Goal: Task Accomplishment & Management: Manage account settings

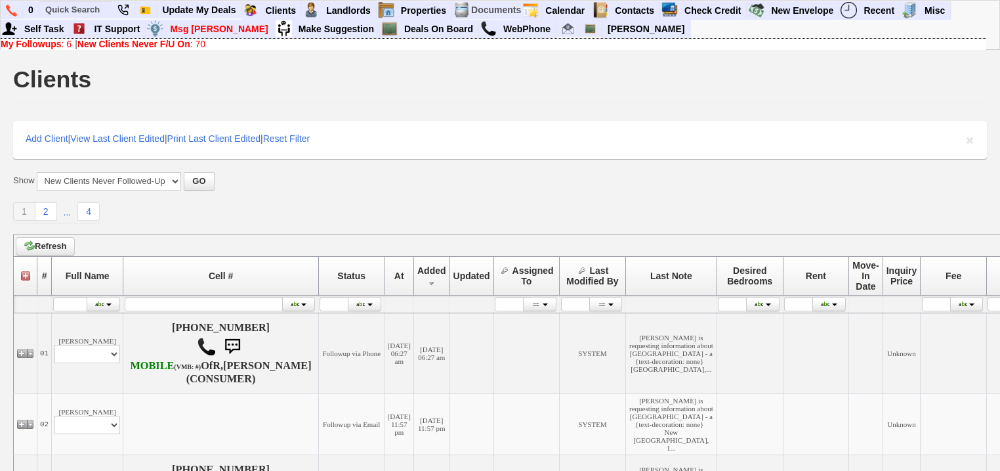
click at [139, 39] on b "New Clients Never F/U On" at bounding box center [133, 44] width 113 height 11
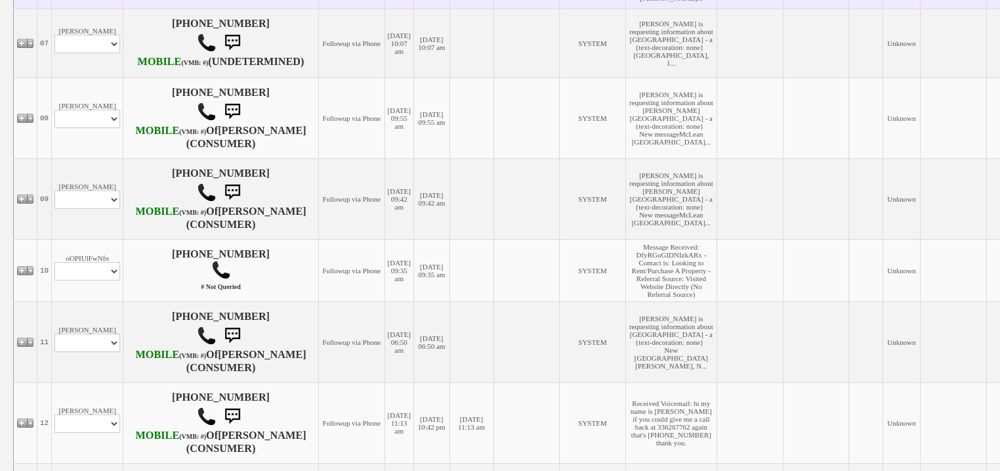
scroll to position [735, 0]
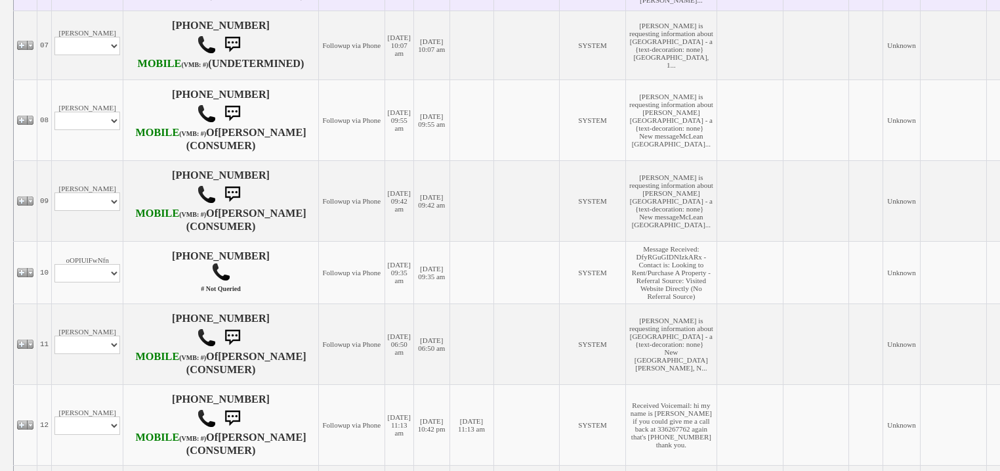
select select "ChangeURL,/crm/custom/edit_client_form.php?redirect=%2Fcrm%2Fclients.php&id=168…"
select select
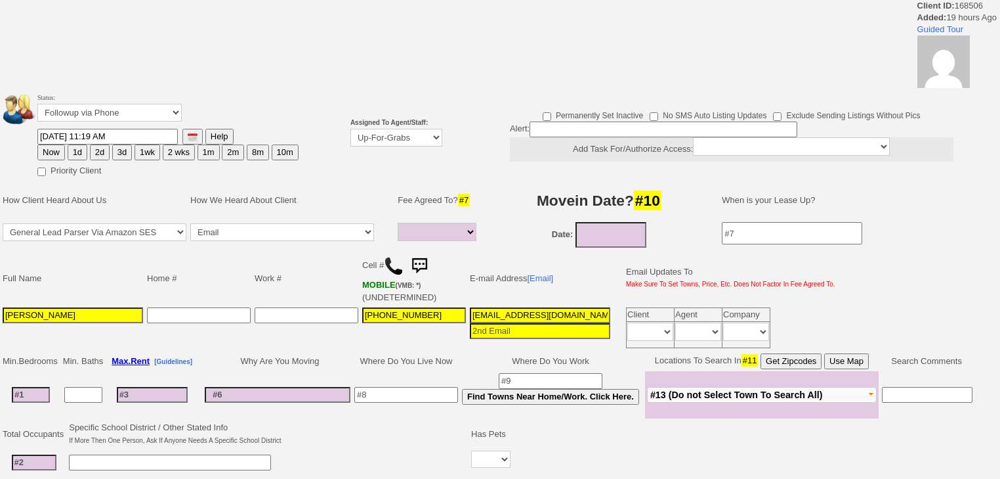
select select
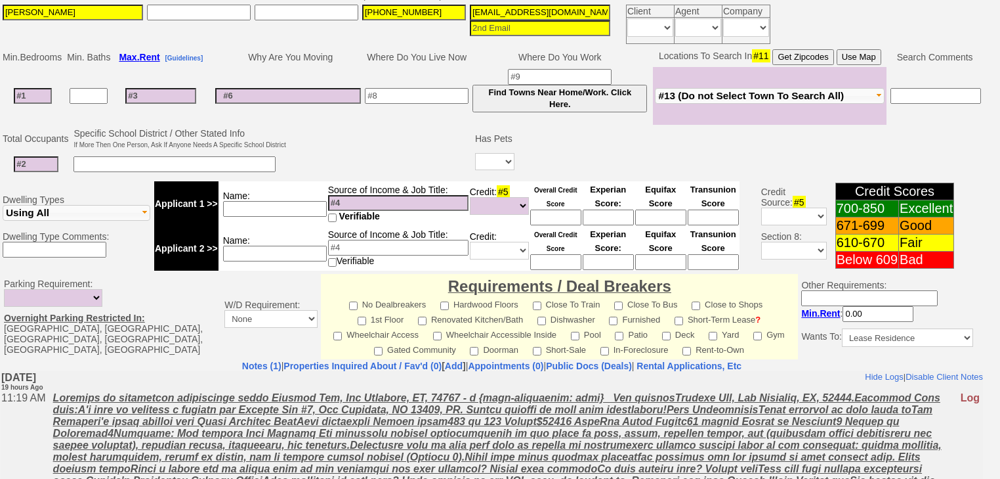
scroll to position [415, 0]
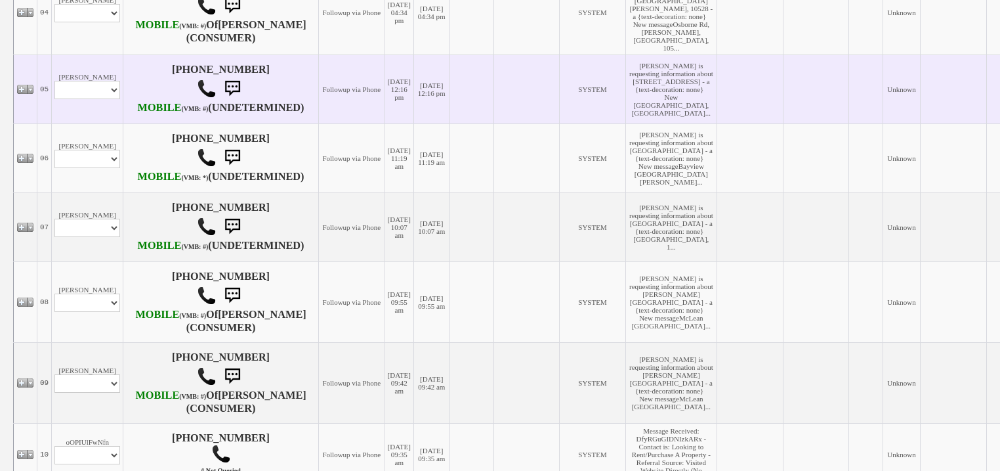
scroll to position [525, 0]
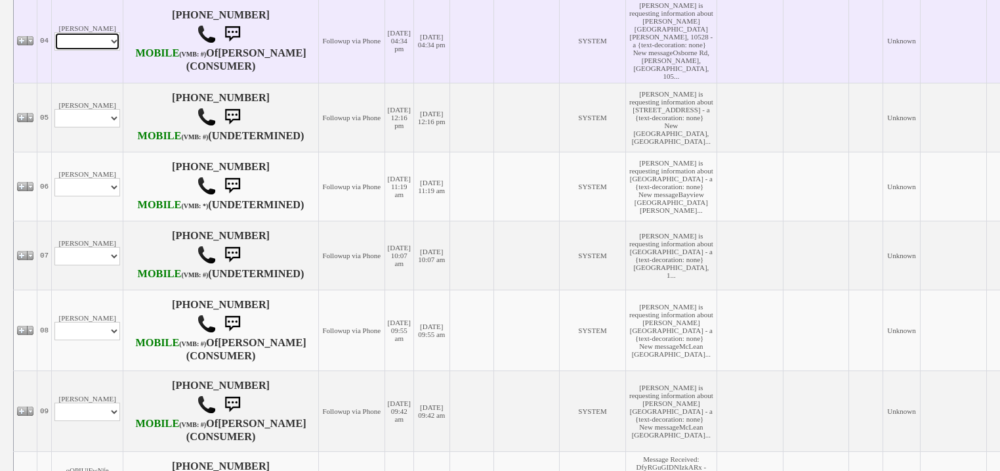
drag, startPoint x: 100, startPoint y: 116, endPoint x: 101, endPoint y: 123, distance: 8.0
click at [100, 51] on select "Profile Edit Print Email Externally (Will Not Be Tracked In CRM) Closed Deals" at bounding box center [87, 41] width 66 height 18
select select "ChangeURL,/crm/custom/edit_client_form.php?redirect=%2Fcrm%2Fclients.php&id=168…"
click at [54, 51] on select "Profile Edit Print Email Externally (Will Not Be Tracked In CRM) Closed Deals" at bounding box center [87, 41] width 66 height 18
select select
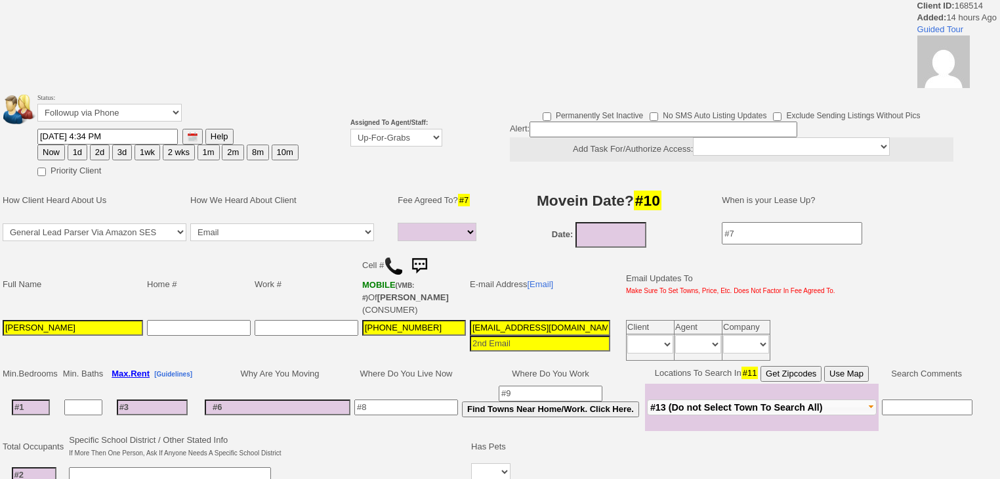
select select
click at [396, 140] on select "Up-For-Grabs ***** STAFF ***** Bob Bruno 914-419-3579 Cristy Liberto 914-486-10…" at bounding box center [397, 138] width 92 height 18
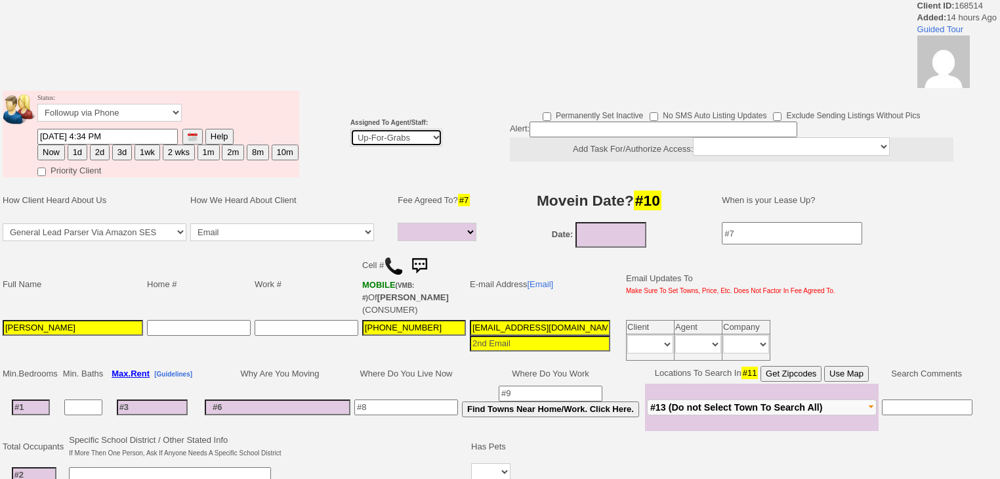
select select "227"
click at [351, 129] on select "Up-For-Grabs ***** STAFF ***** Bob Bruno 914-419-3579 Cristy Liberto 914-486-10…" at bounding box center [397, 138] width 92 height 18
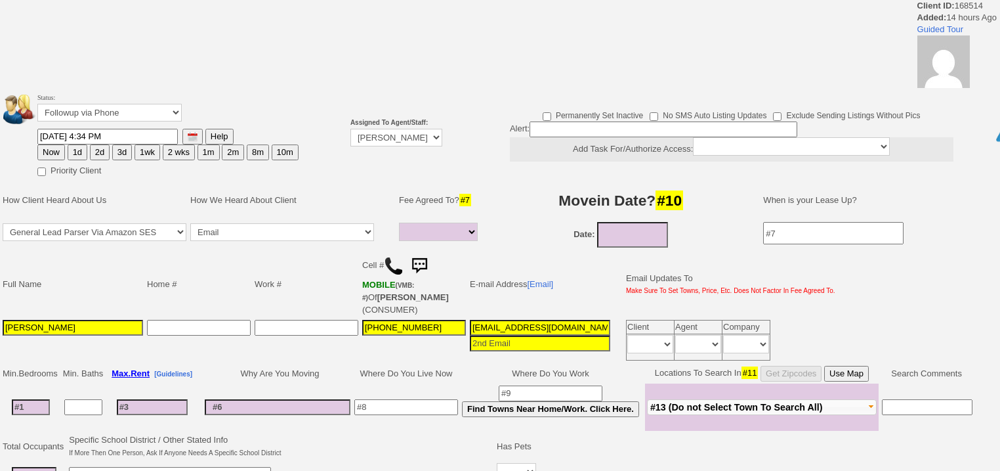
click at [56, 152] on button "Now" at bounding box center [51, 152] width 28 height 16
type input "10/15/2025 07:11 AM"
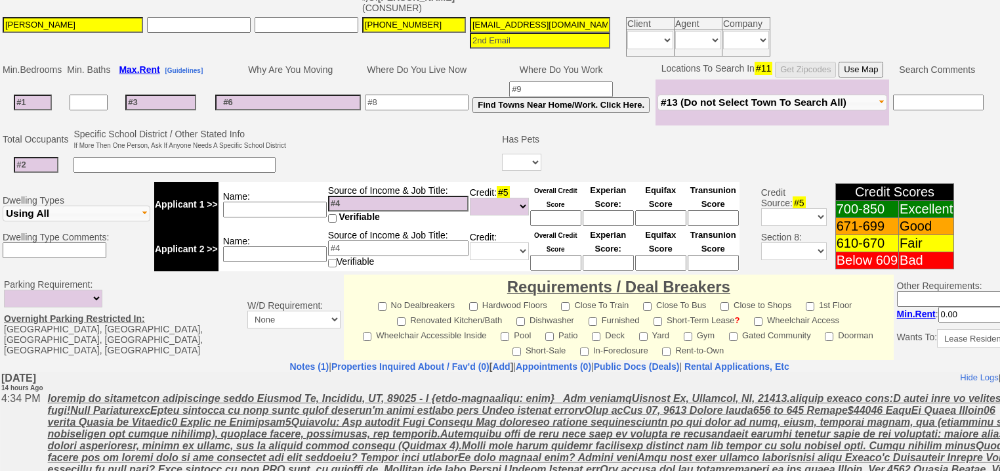
scroll to position [560, 0]
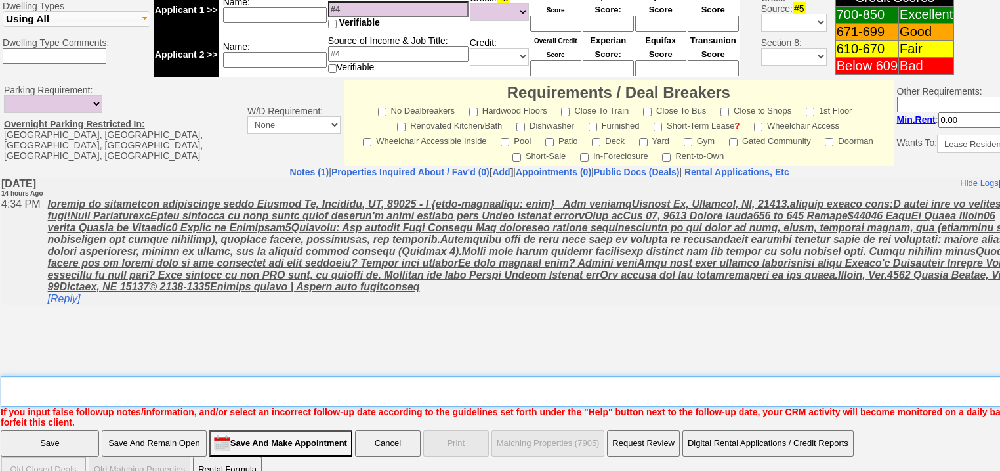
click at [91, 376] on textarea "Insert New Note Here" at bounding box center [544, 391] width 1087 height 30
type textarea "f"
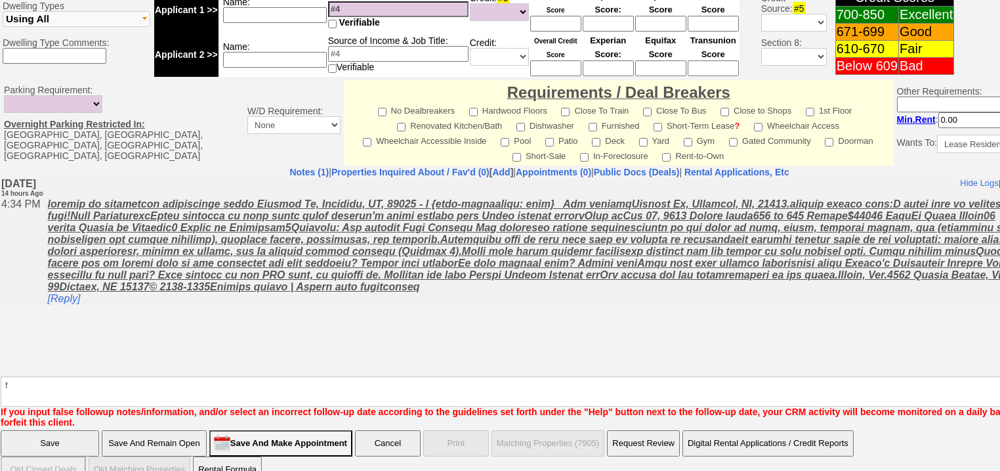
click at [70, 430] on input "Save" at bounding box center [50, 443] width 98 height 26
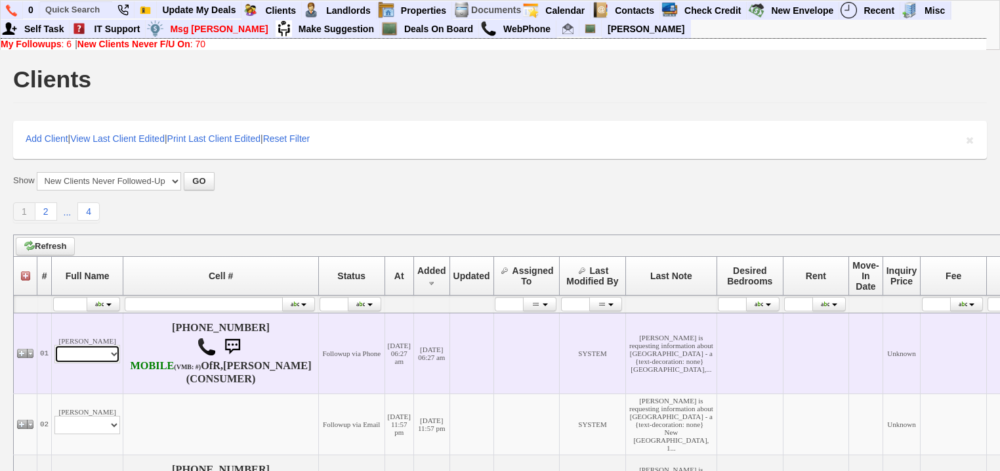
click at [92, 363] on select "Profile Edit Print Email Externally (Will Not Be Tracked In CRM) Closed Deals" at bounding box center [87, 354] width 66 height 18
select select "ChangeURL,/crm/custom/edit_client_form.php?redirect=%2Fcrm%2Fclients.php&id=168…"
click at [54, 358] on select "Profile Edit Print Email Externally (Will Not Be Tracked In CRM) Closed Deals" at bounding box center [87, 354] width 66 height 18
select select
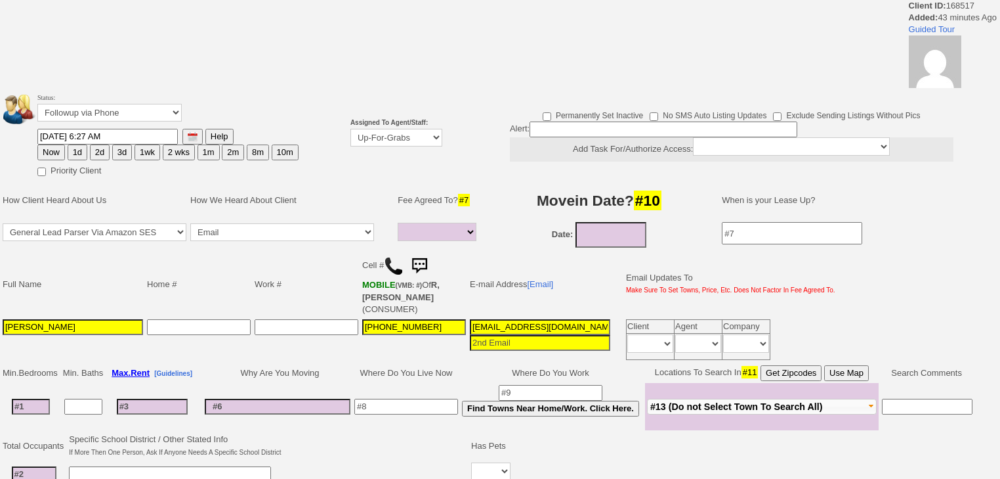
select select
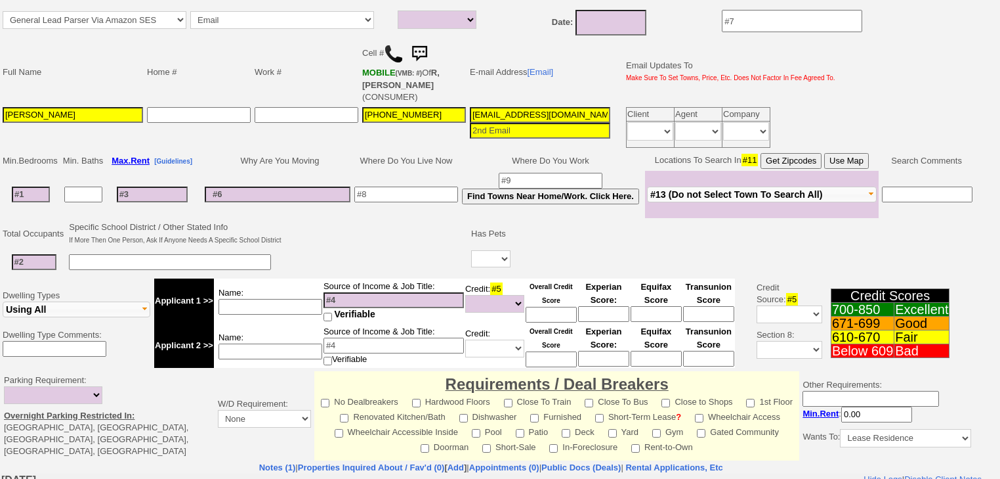
scroll to position [53, 0]
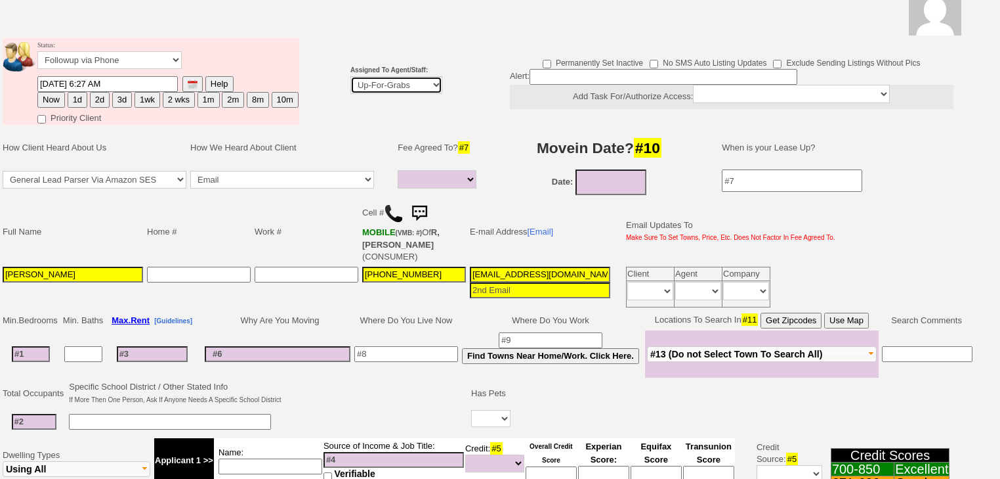
click at [381, 87] on select "Up-For-Grabs ***** STAFF ***** Bob Bruno 914-419-3579 Cristy Liberto 914-486-10…" at bounding box center [397, 85] width 92 height 18
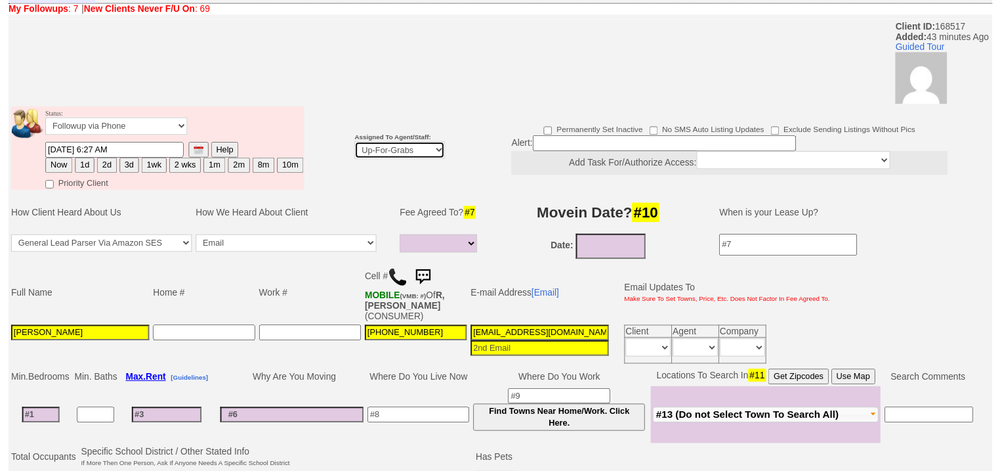
scroll to position [105, 0]
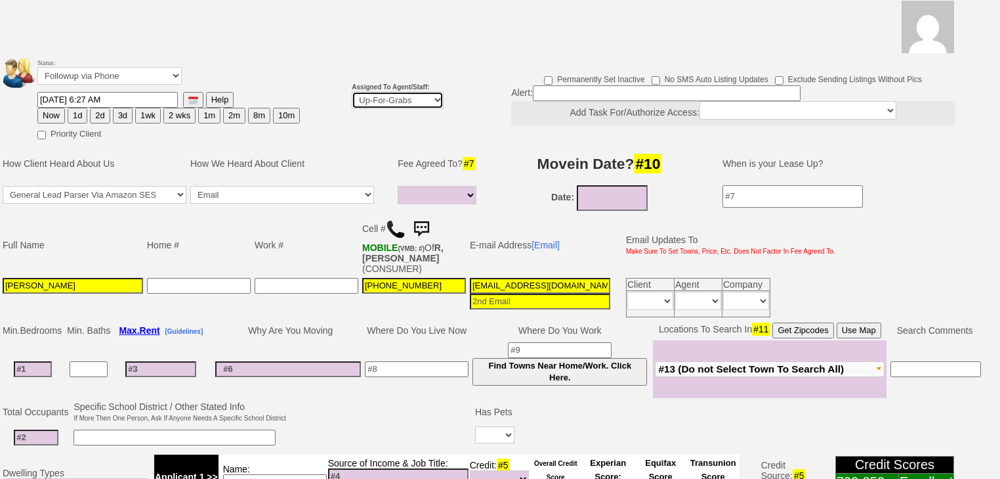
select select "227"
click at [352, 91] on select "Up-For-Grabs ***** STAFF ***** Bob Bruno 914-419-3579 Cristy Liberto 914-486-10…" at bounding box center [398, 100] width 92 height 18
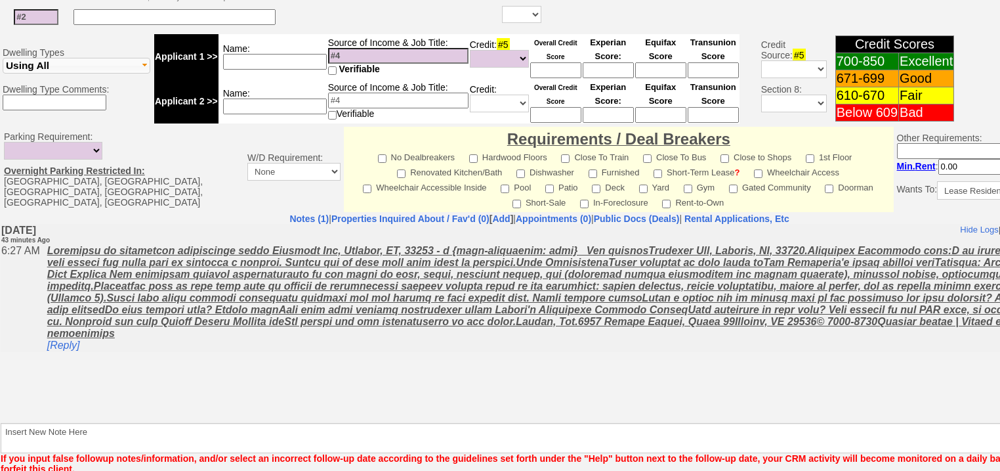
scroll to position [560, 0]
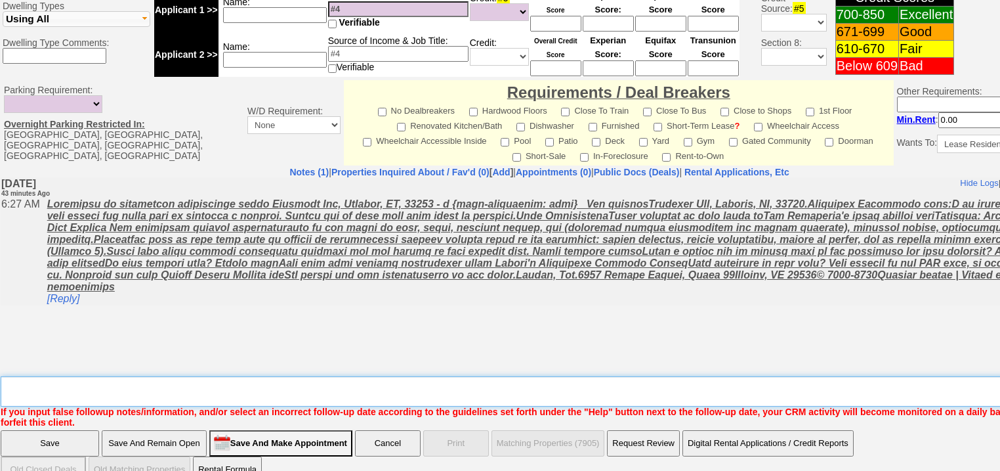
click at [61, 376] on textarea "Insert New Note Here" at bounding box center [544, 391] width 1087 height 30
type textarea "f"
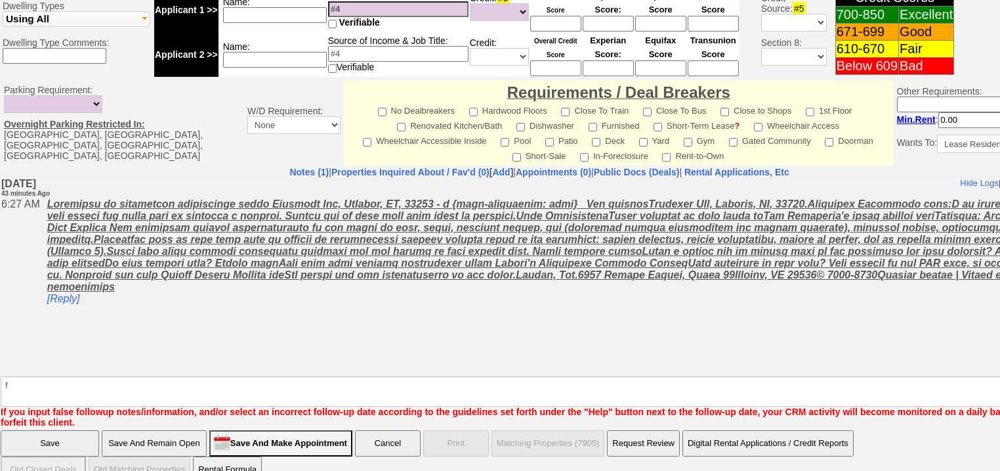
click at [46, 430] on input "Save" at bounding box center [50, 443] width 98 height 26
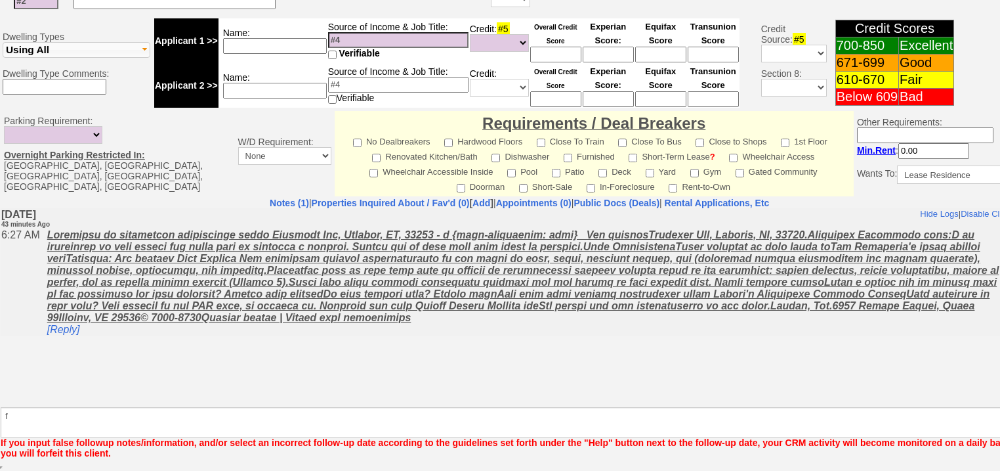
scroll to position [512, 0]
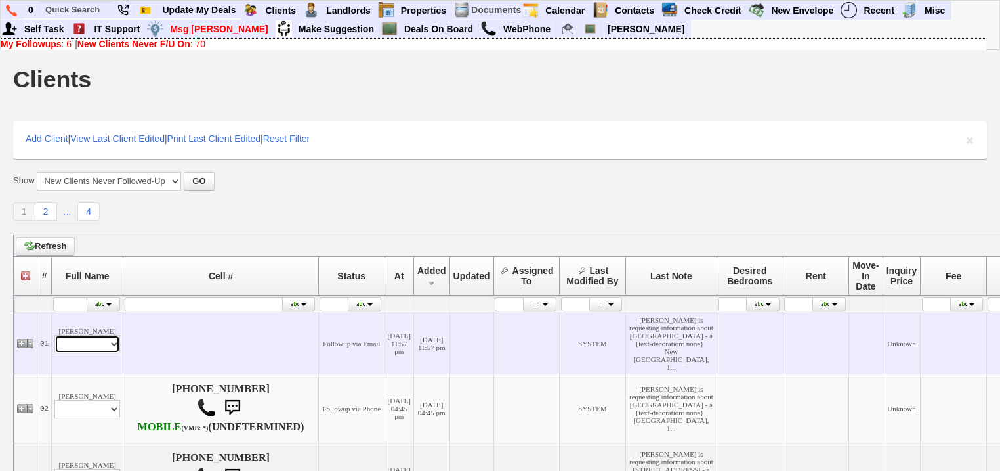
click at [86, 353] on select "Profile Edit Print Email Externally (Will Not Be Tracked In CRM) Closed Deals" at bounding box center [87, 344] width 66 height 18
select select "ChangeURL,/crm/custom/edit_client_form.php?redirect=%2Fcrm%2Fclients.php&id=168…"
click at [55, 353] on select "Profile Edit Print Email Externally (Will Not Be Tracked In CRM) Closed Deals" at bounding box center [87, 344] width 66 height 18
select select
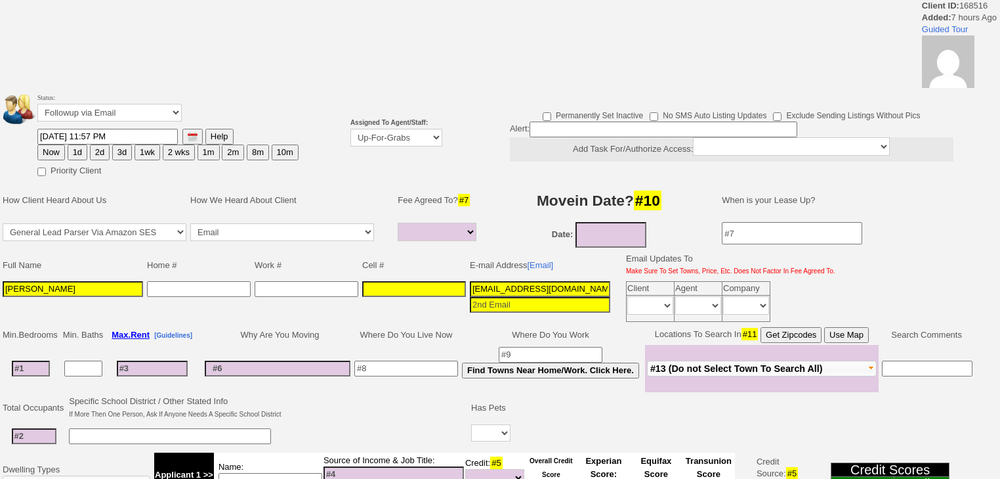
select select
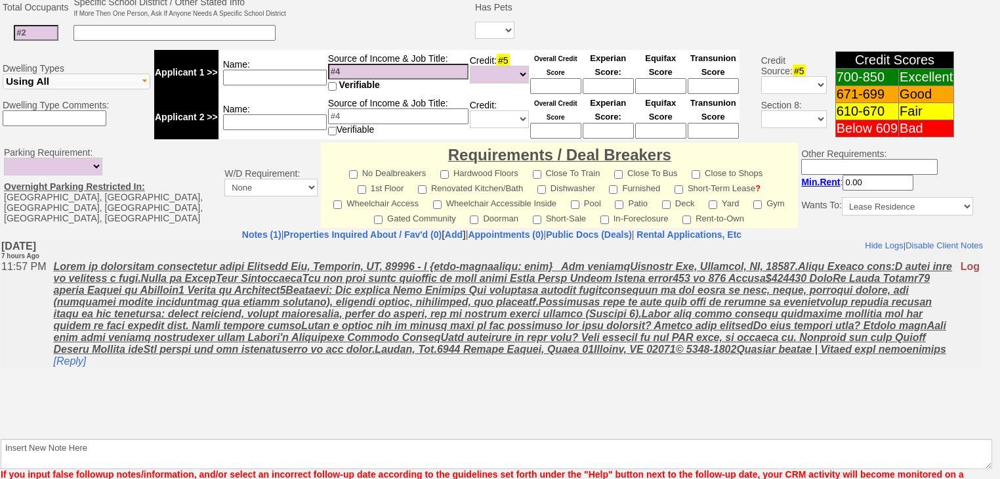
scroll to position [517, 0]
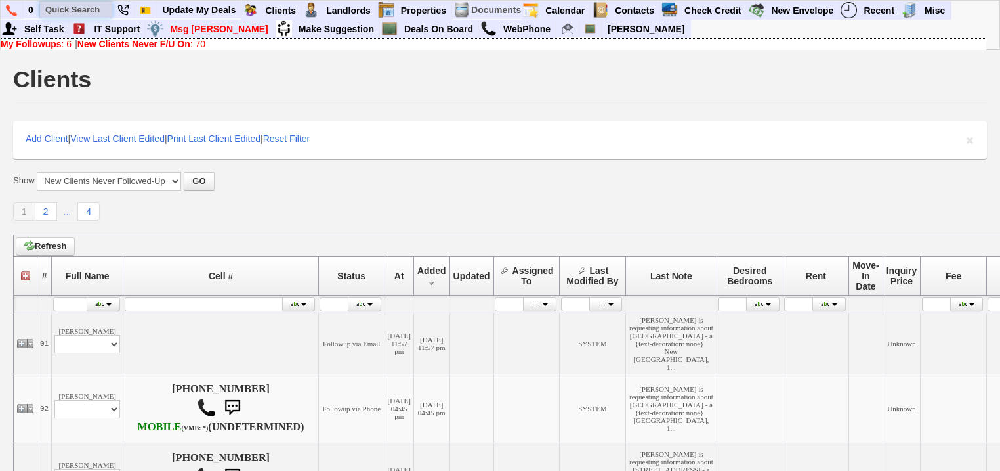
click at [60, 5] on input "text" at bounding box center [76, 9] width 72 height 16
paste input "845-907-6800"
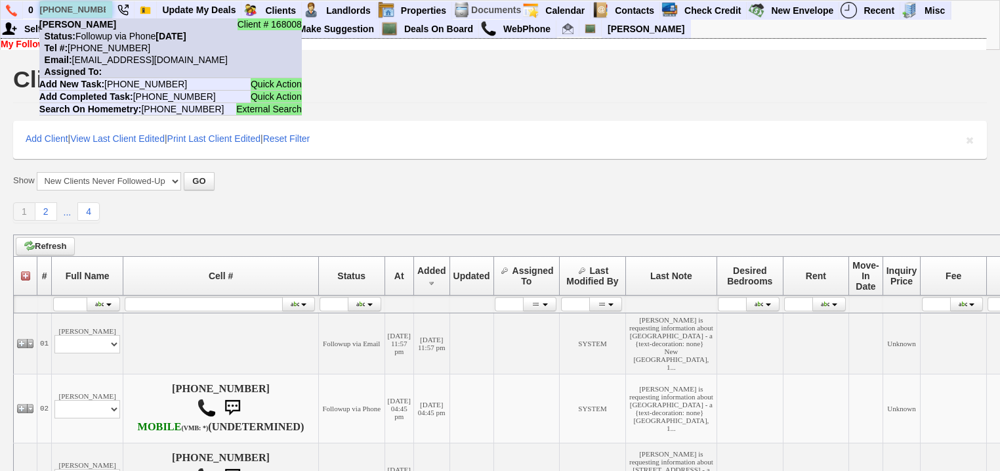
type input "845-907-6800"
click at [110, 41] on nobr "Status: Followup via Phone Wednesday, October 15th, 2025" at bounding box center [112, 36] width 147 height 11
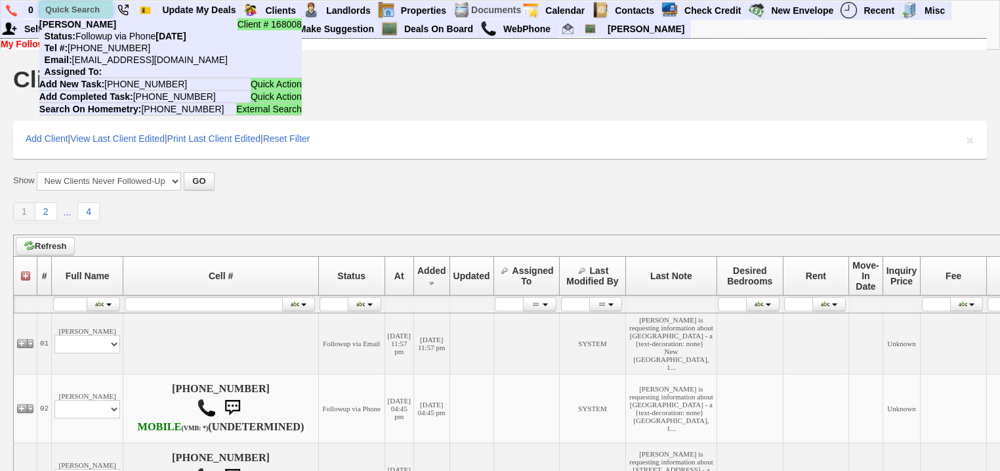
click at [77, 9] on input "text" at bounding box center [76, 9] width 72 height 16
paste input "914-217-4207"
drag, startPoint x: 102, startPoint y: 11, endPoint x: 43, endPoint y: 11, distance: 59.1
click at [43, 11] on input "914-217-4207" at bounding box center [76, 9] width 72 height 16
paste input "497-4019"
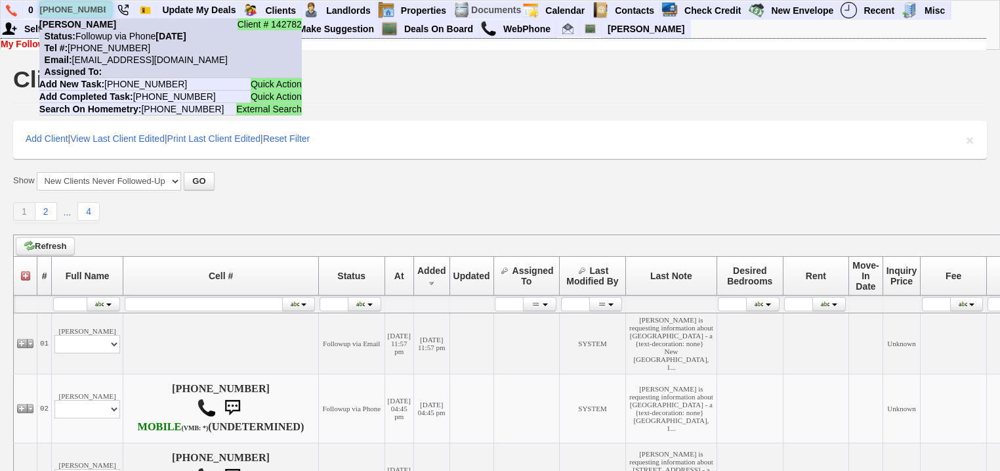
type input "[PHONE_NUMBER]"
click at [110, 39] on nobr "Status: Followup via Phone Tuesday, October 14th, 2025" at bounding box center [112, 36] width 147 height 11
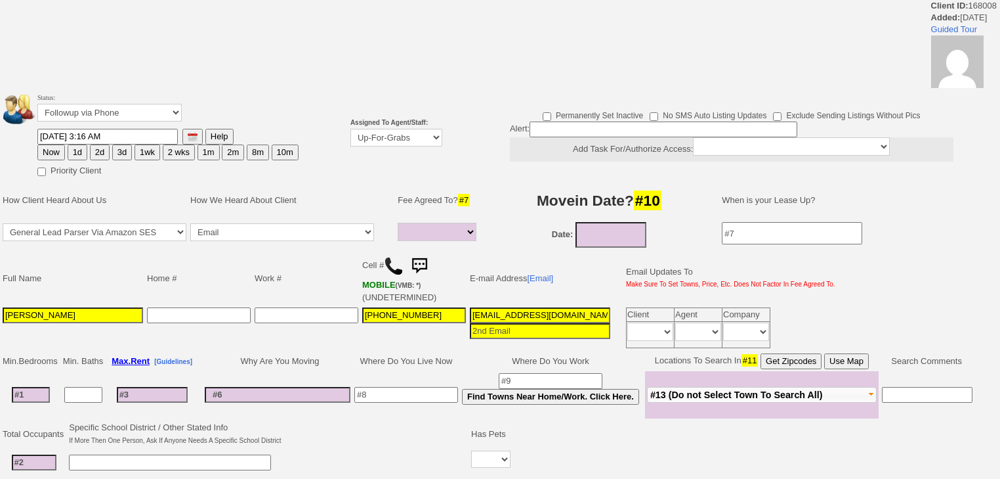
select select
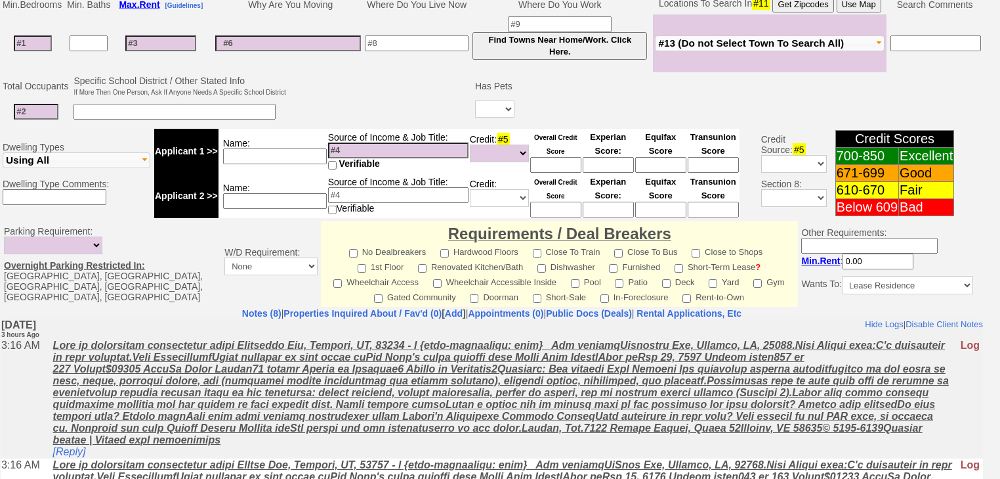
scroll to position [467, 0]
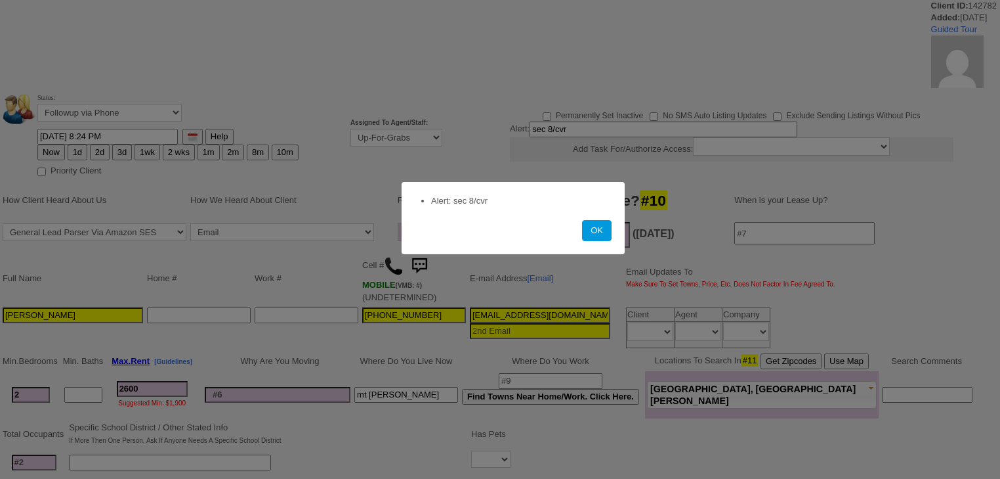
select select
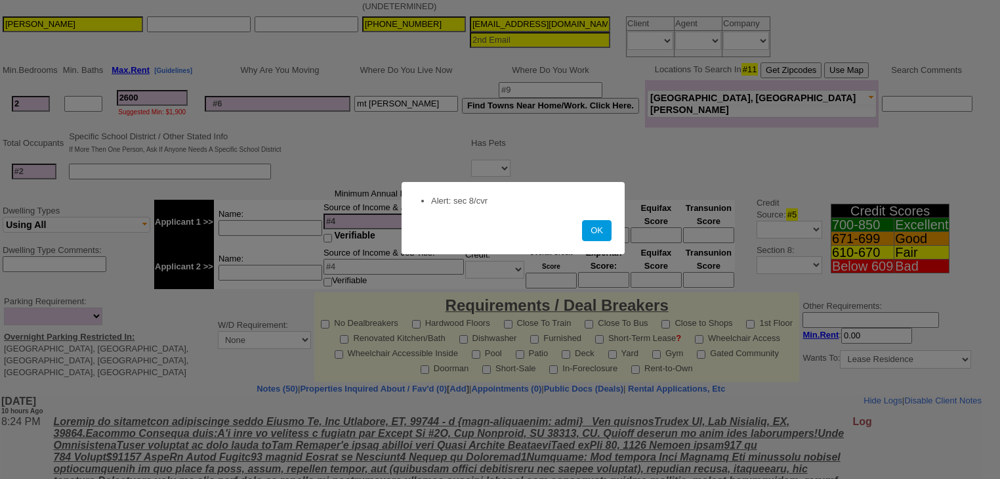
scroll to position [368, 0]
